Goal: Find specific page/section

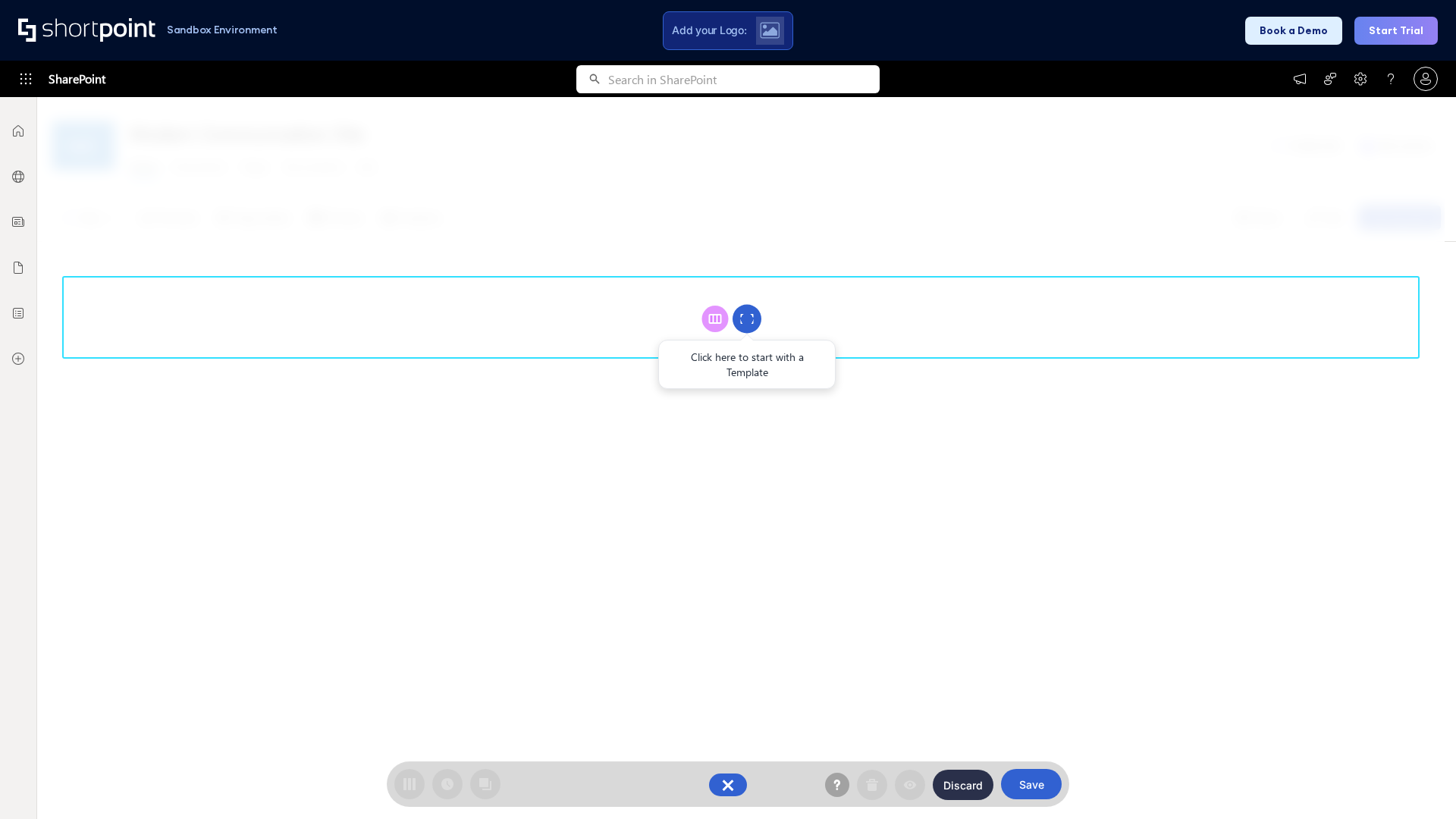
click at [747, 318] on circle at bounding box center [746, 319] width 29 height 29
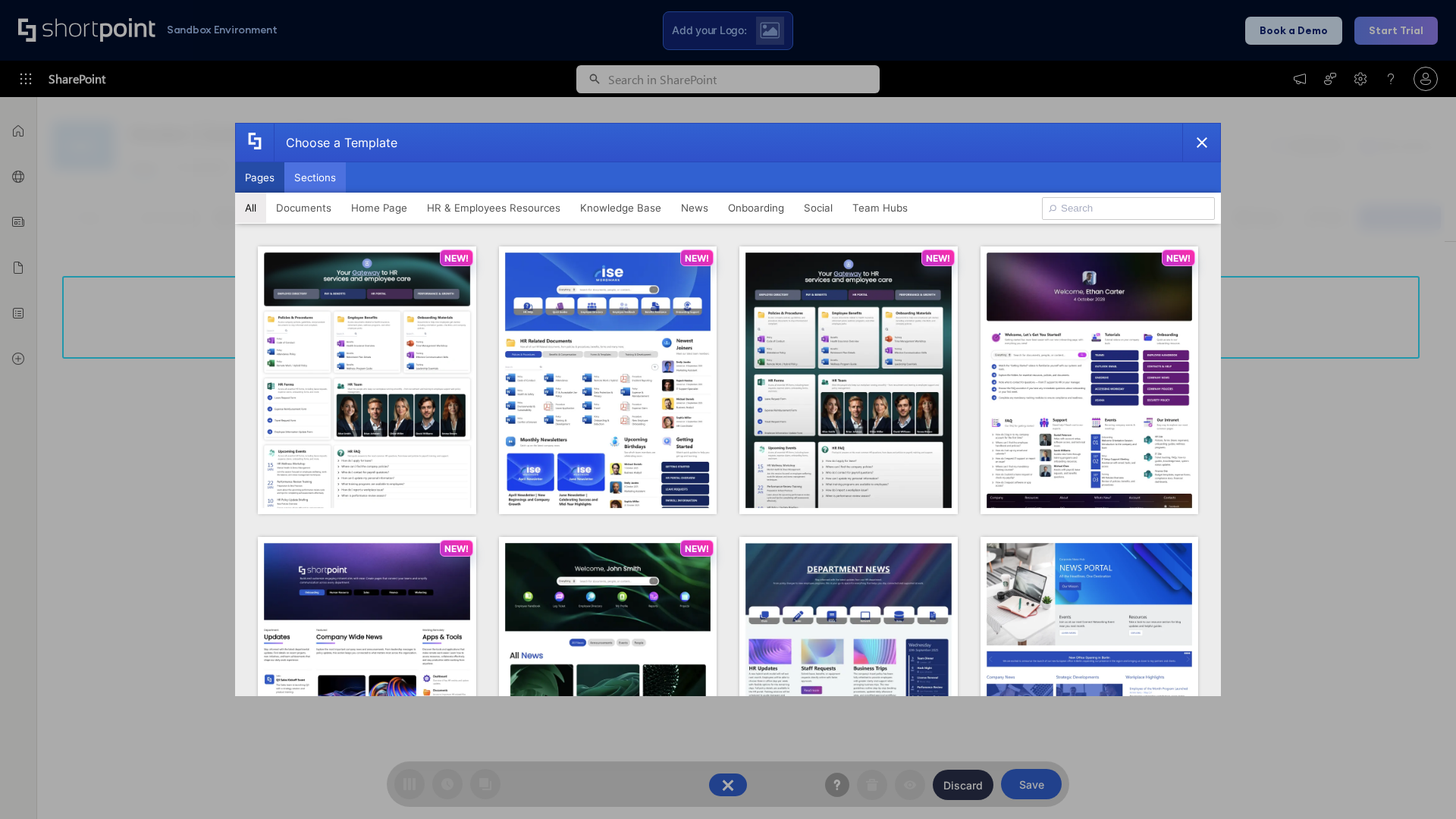
click at [315, 177] on button "Sections" at bounding box center [314, 177] width 61 height 30
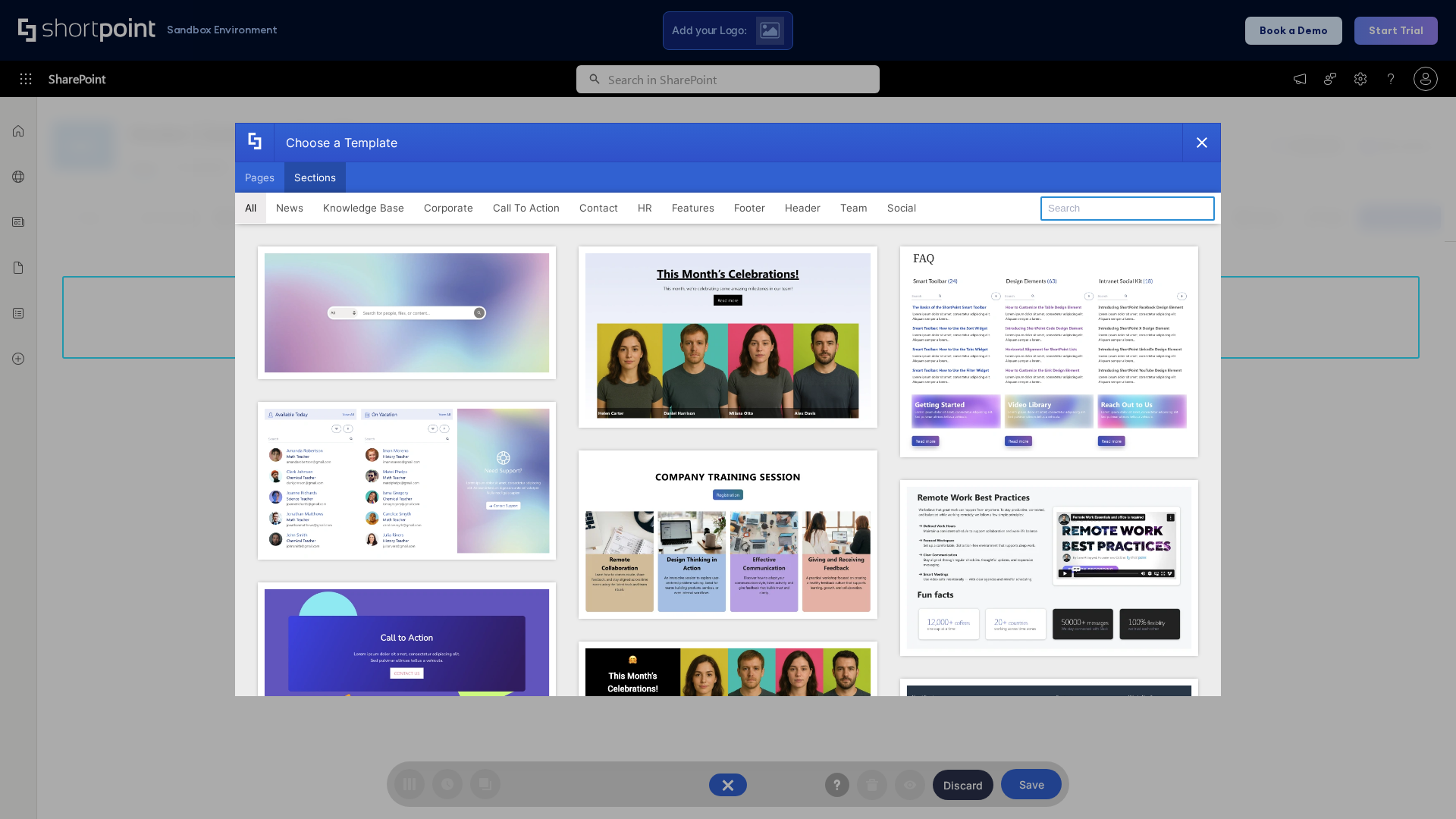
type input "Articles 2"
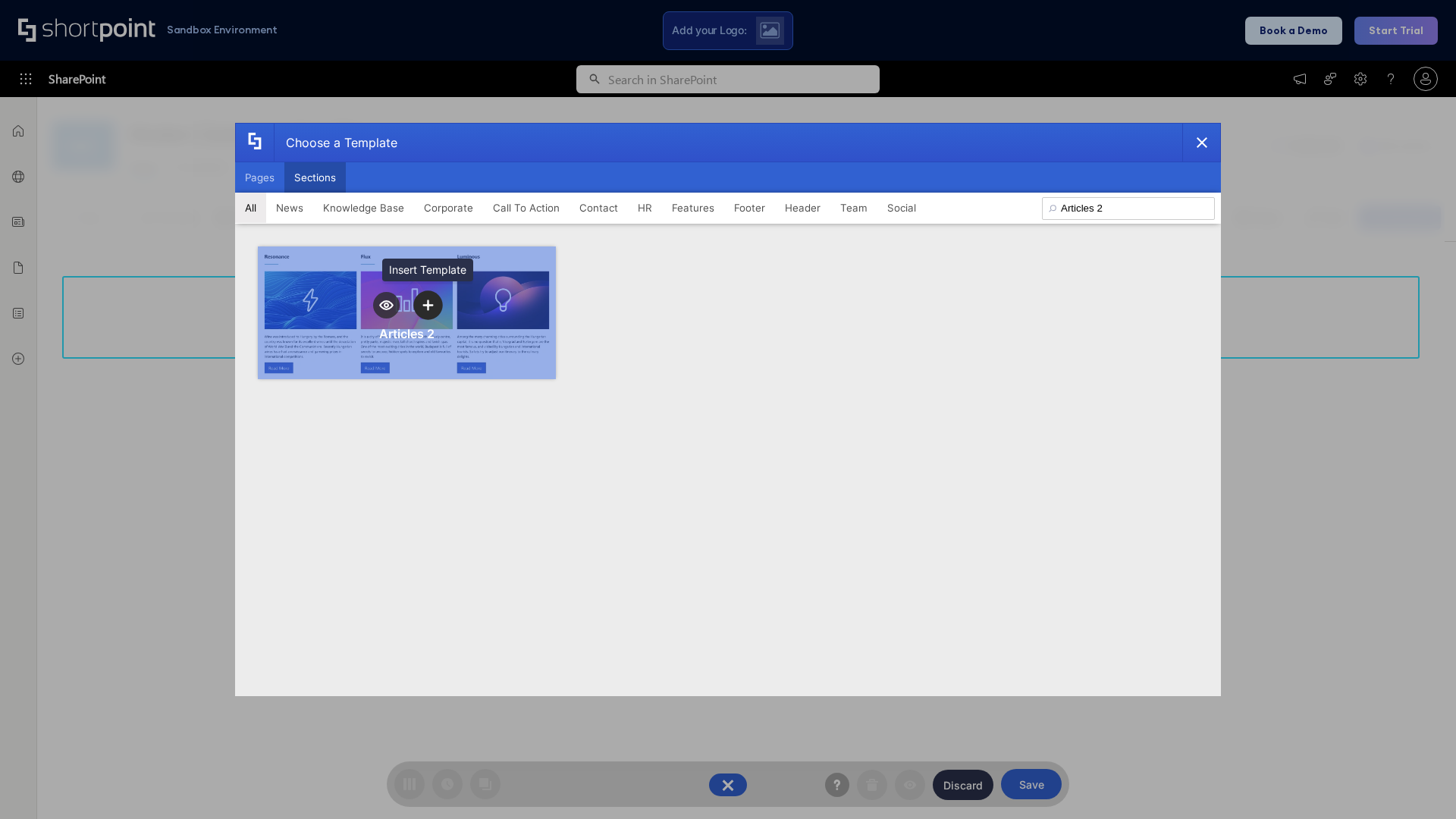
click at [428, 305] on icon "template selector" at bounding box center [427, 305] width 11 height 11
